Goal: Obtain resource: Download file/media

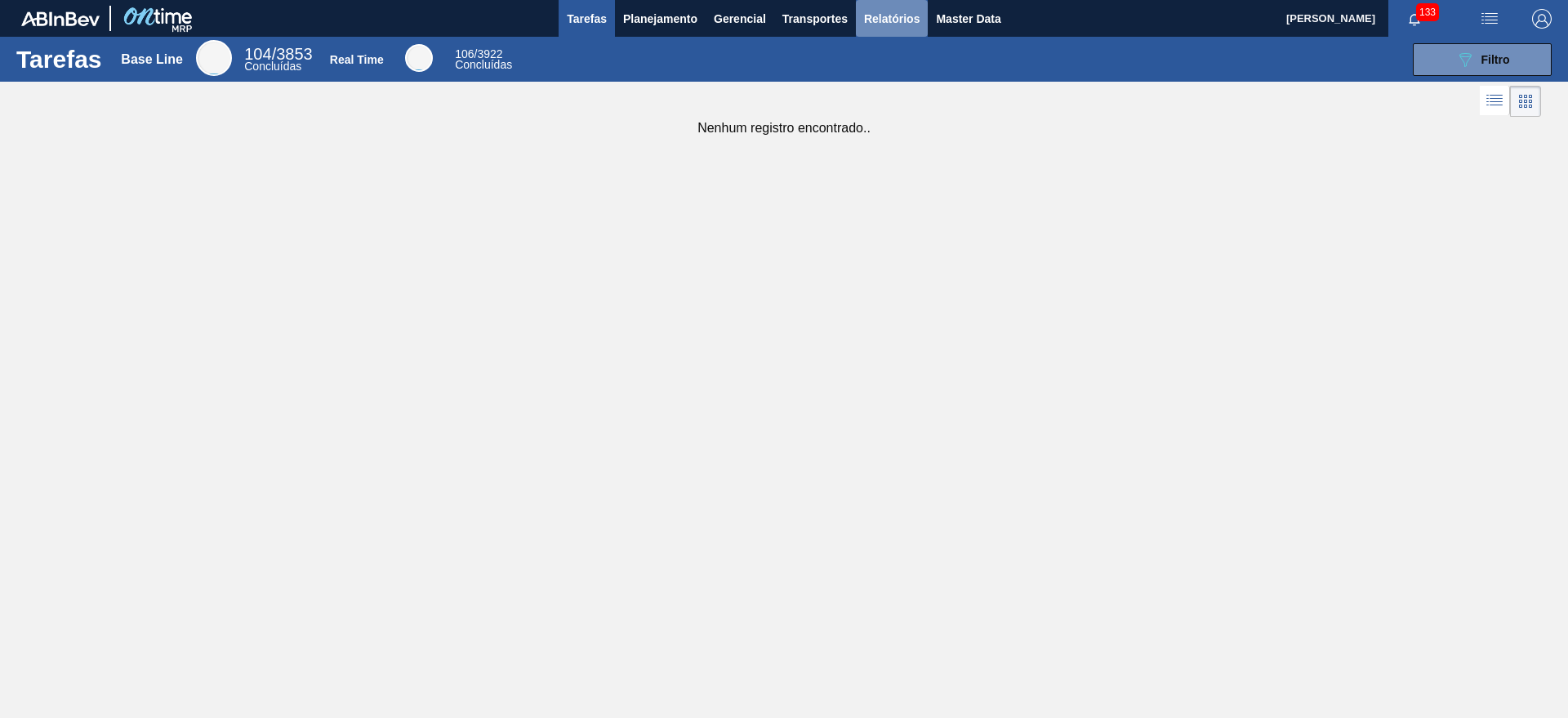
click at [879, 32] on button "Relatórios" at bounding box center [891, 18] width 72 height 36
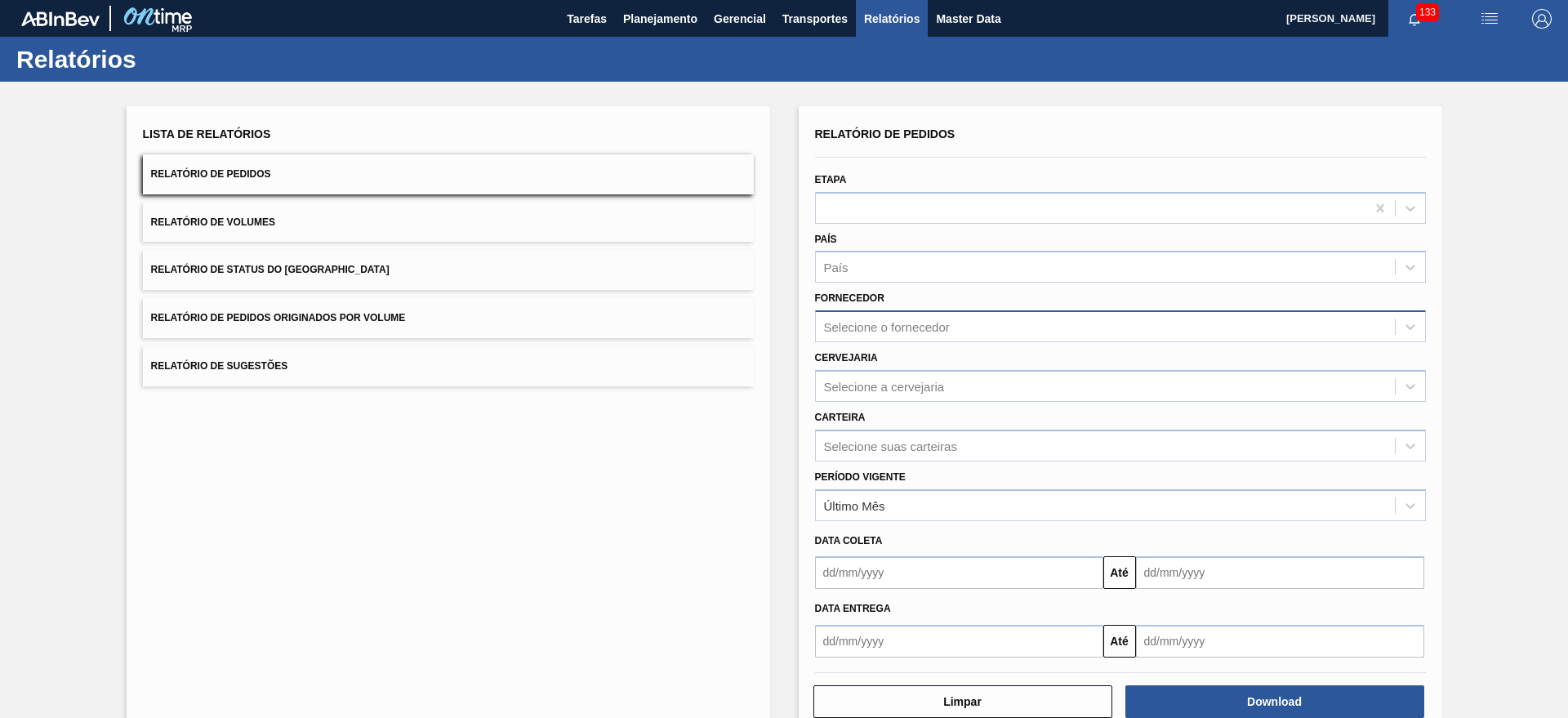
click at [940, 320] on div "Selecione o fornecedor" at bounding box center [887, 327] width 126 height 14
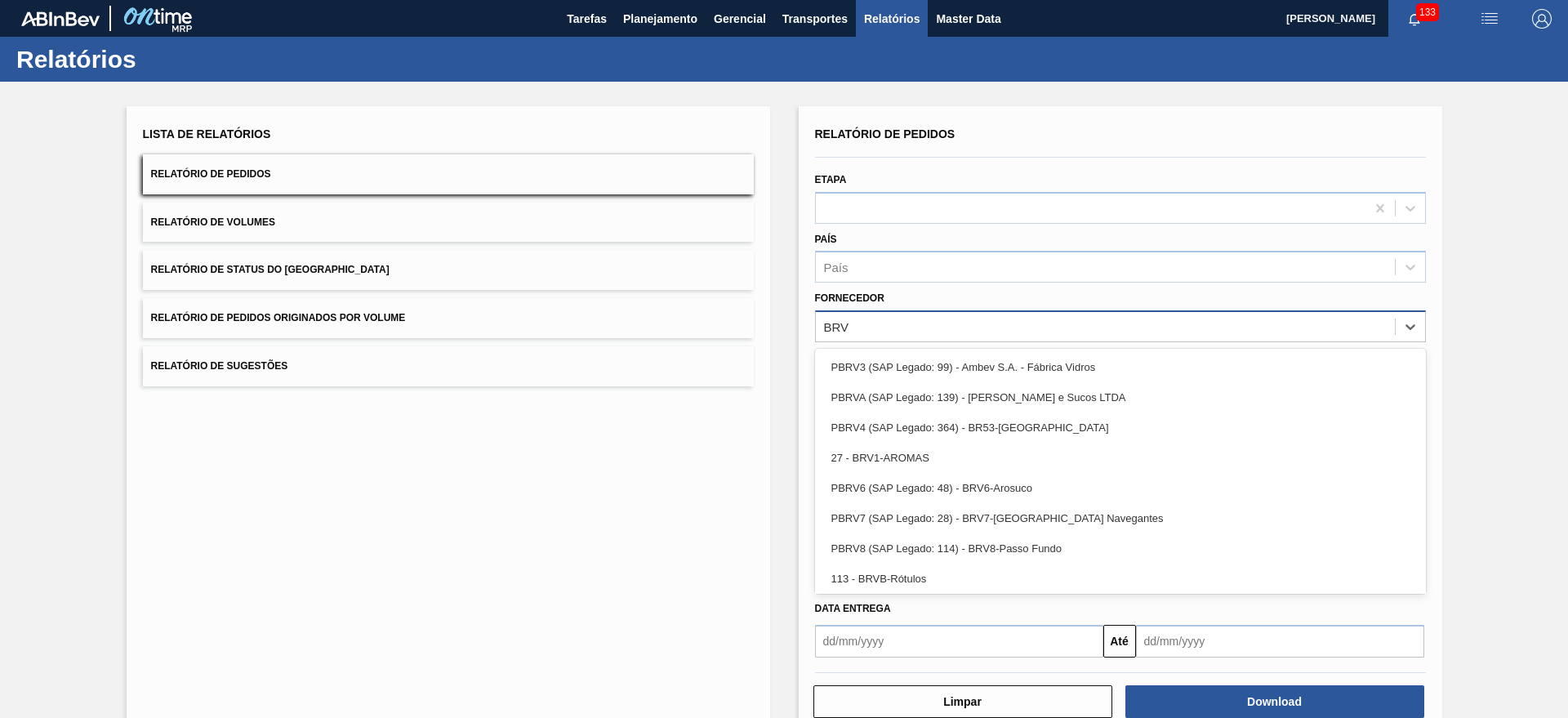
type input "BRV4"
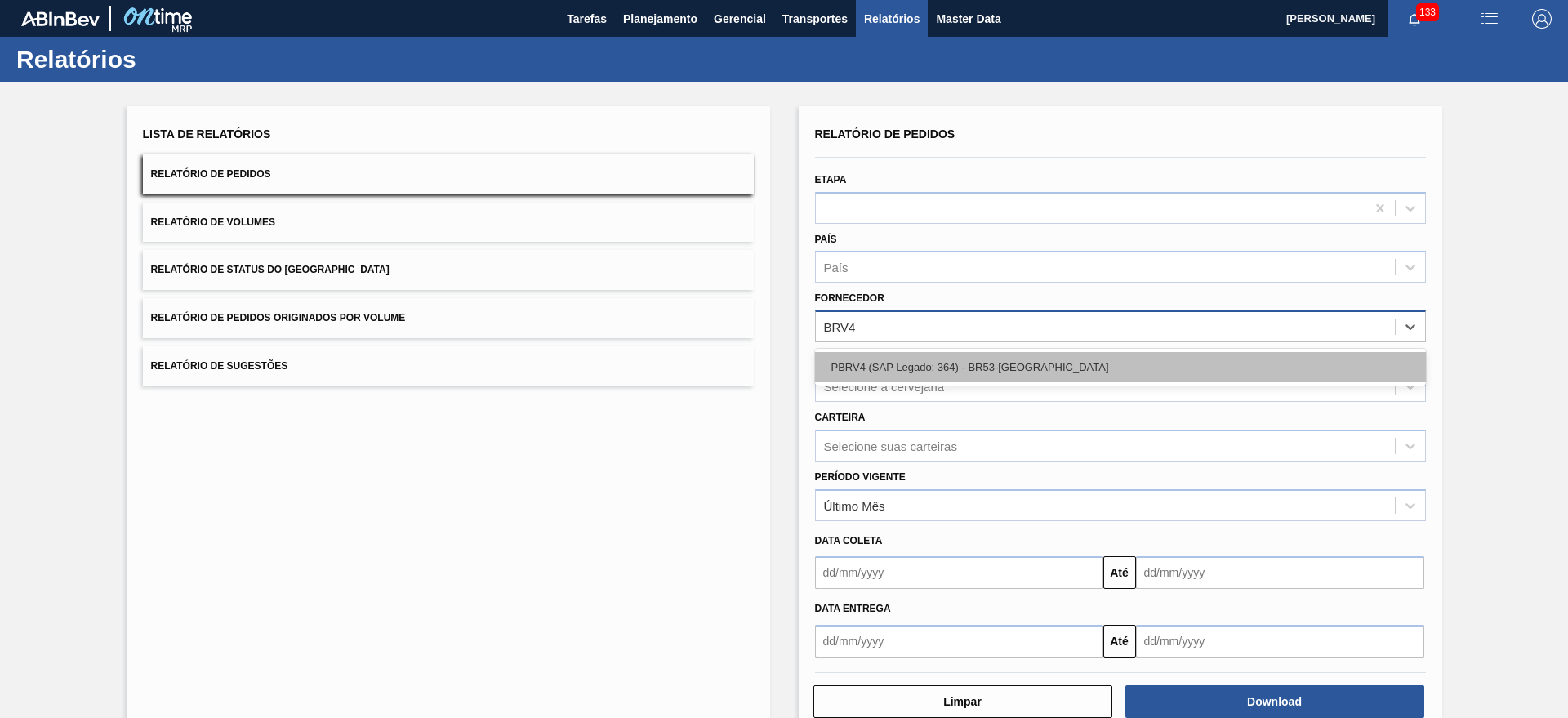
click at [920, 368] on div "PBRV4 (SAP Legado: 364) - BR53-[GEOGRAPHIC_DATA]" at bounding box center [1121, 367] width 611 height 30
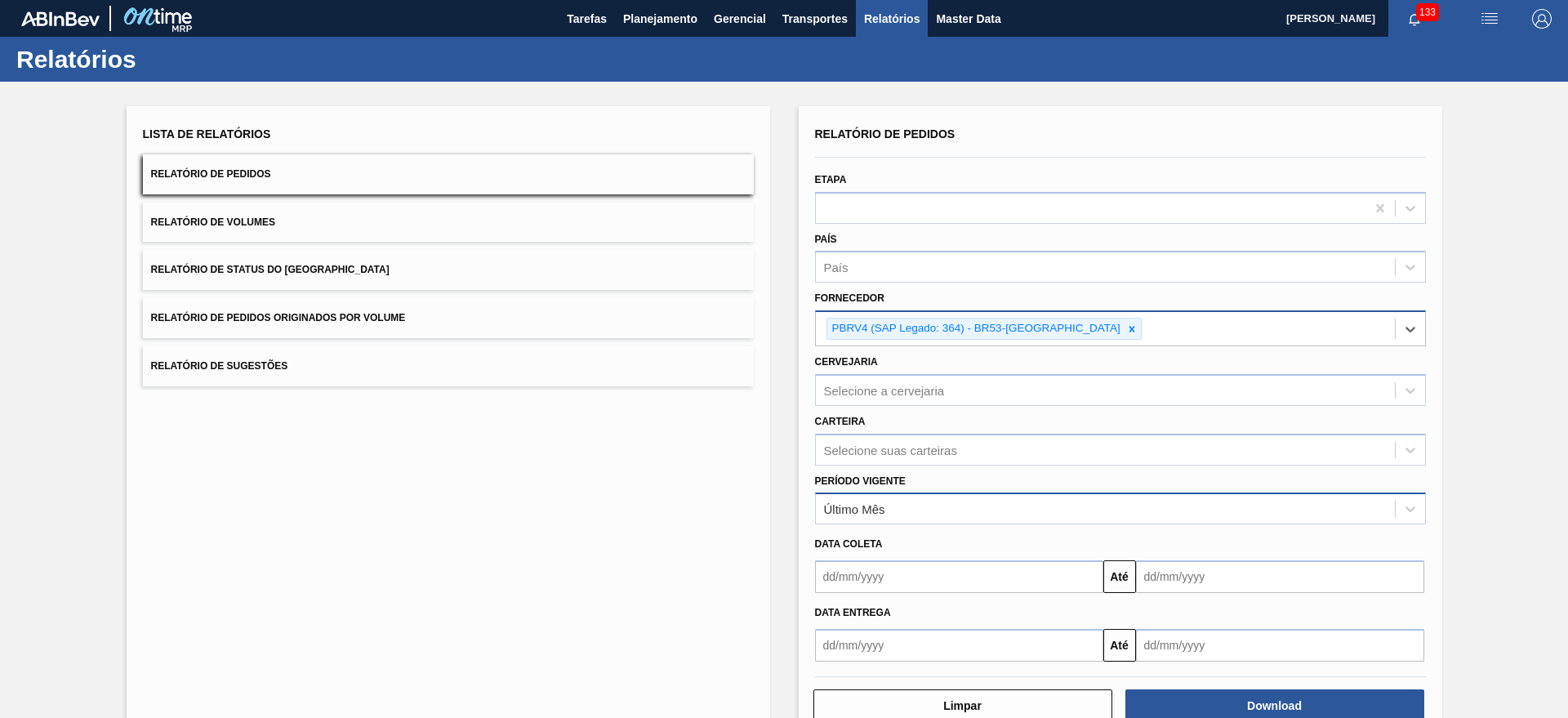
click at [933, 508] on div "Último Mês" at bounding box center [1105, 510] width 579 height 24
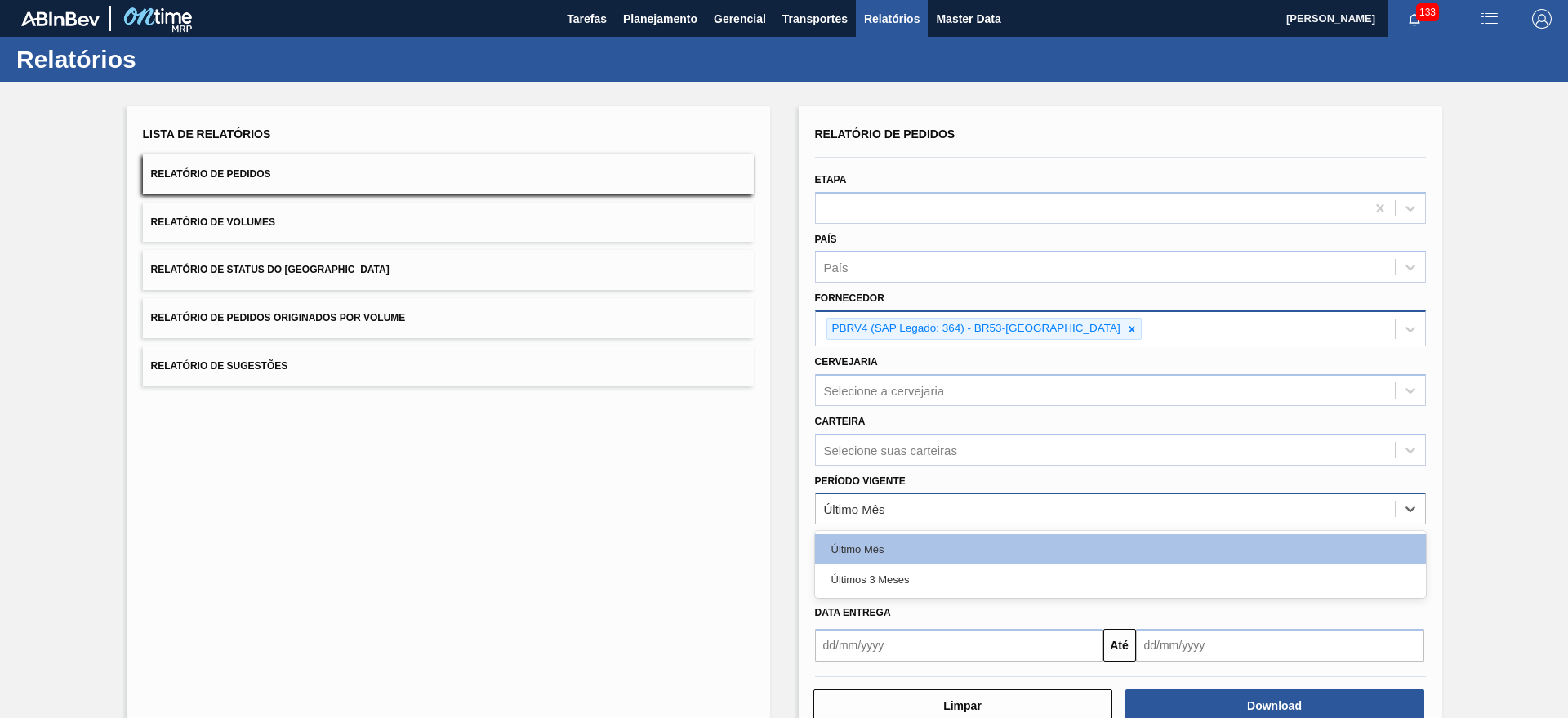
click at [872, 509] on div "Último Mês" at bounding box center [854, 509] width 61 height 14
click at [881, 509] on div "Último Mês" at bounding box center [854, 509] width 61 height 14
click at [1010, 508] on div "Último Mês" at bounding box center [1105, 510] width 579 height 24
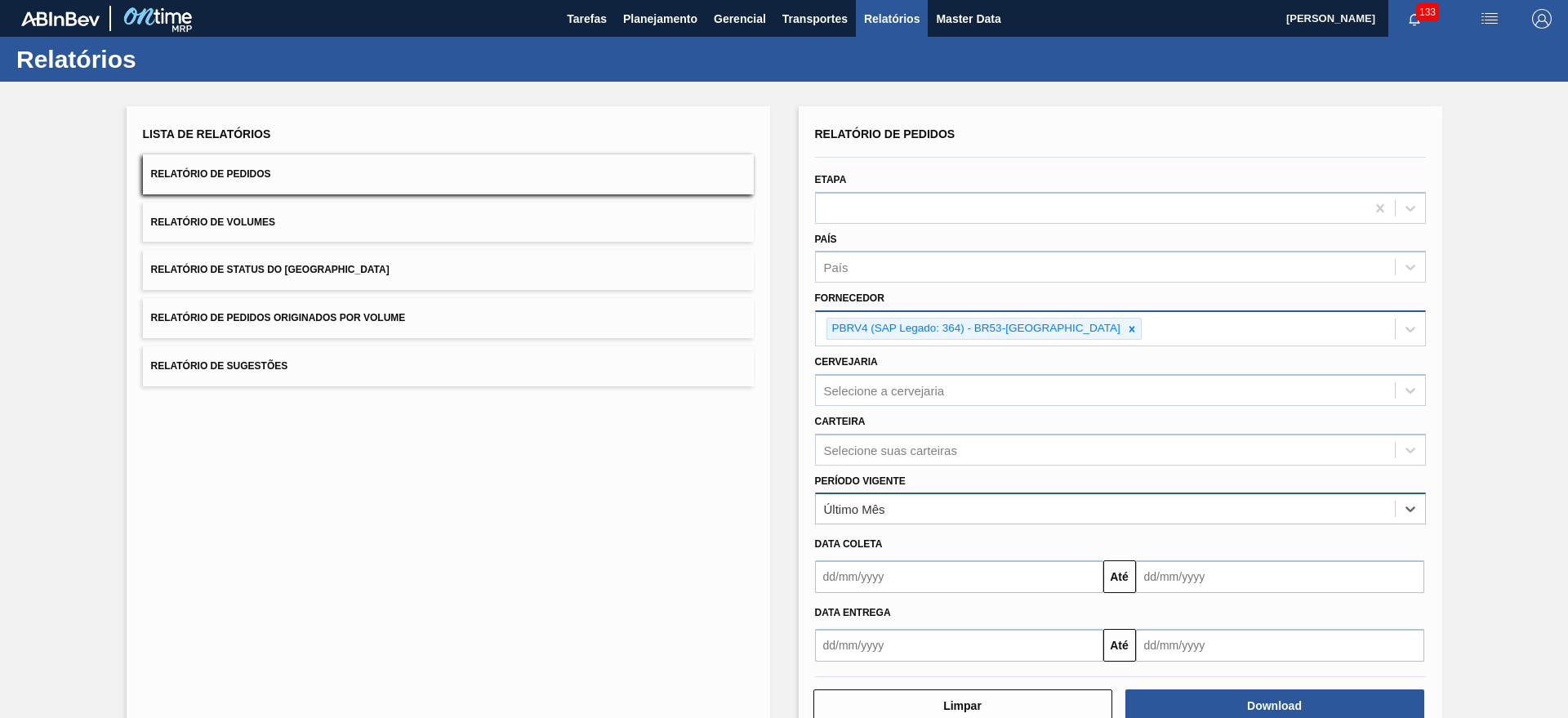
click at [910, 521] on div "Último Mês" at bounding box center [1105, 510] width 579 height 24
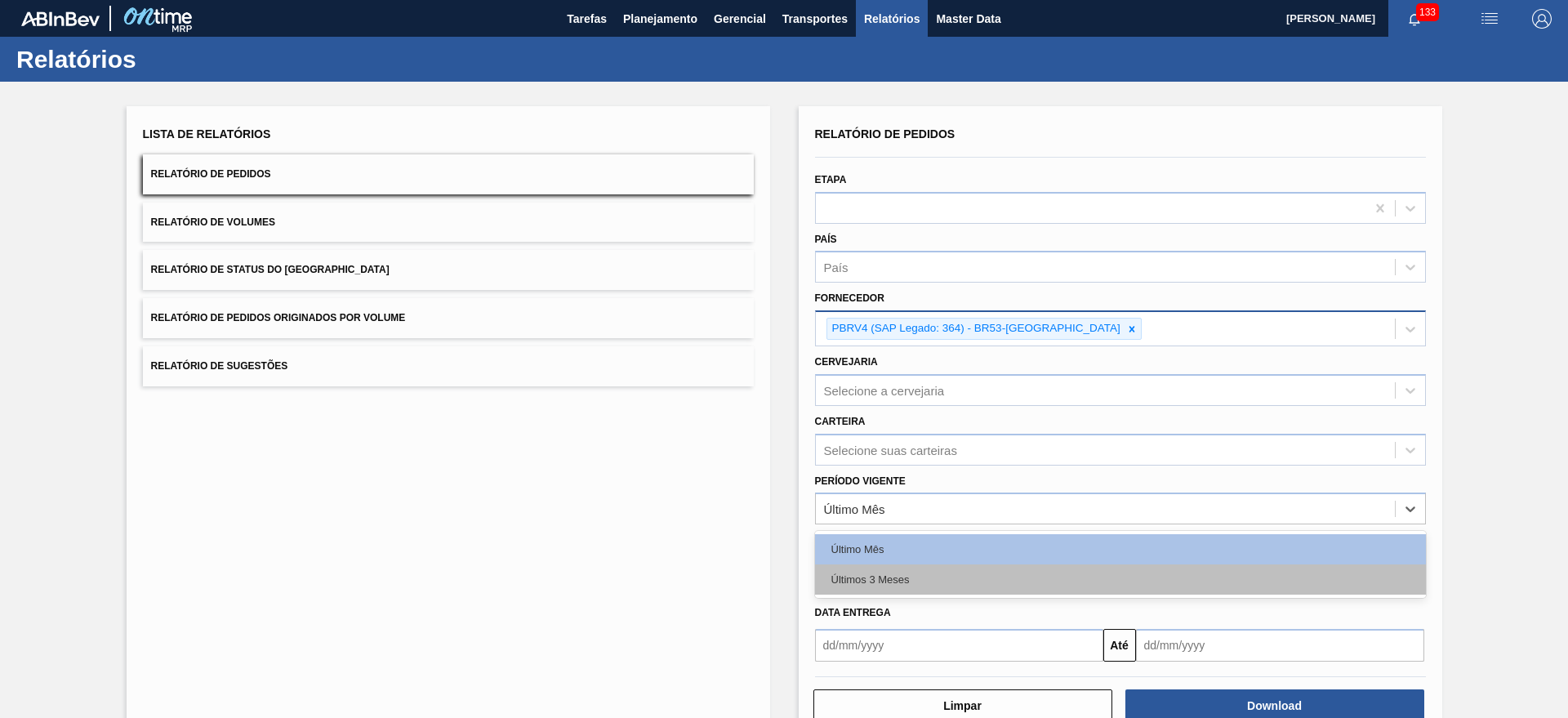
click at [892, 571] on div "Últimos 3 Meses" at bounding box center [1121, 580] width 611 height 30
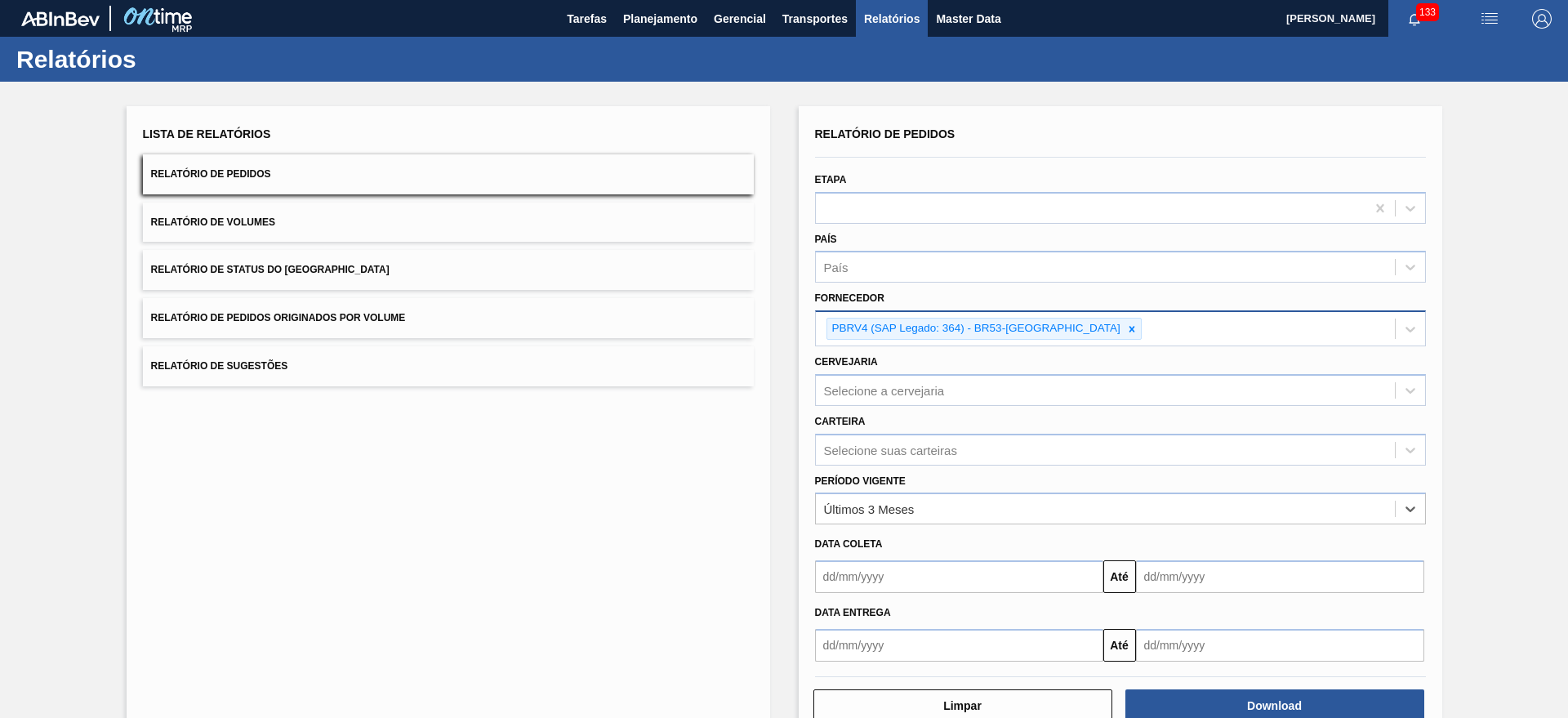
scroll to position [43, 0]
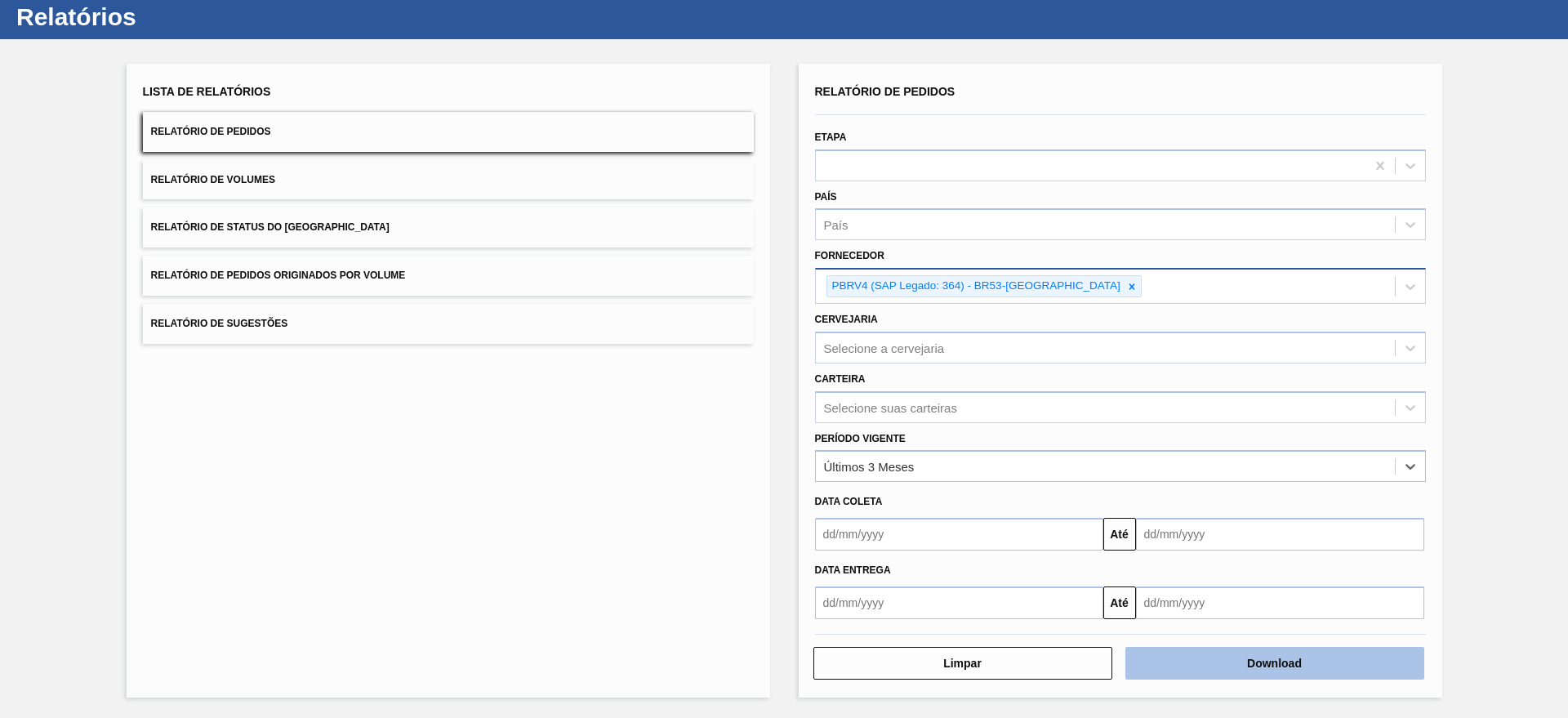
click at [1193, 653] on button "Download" at bounding box center [1274, 663] width 299 height 33
